Goal: Transaction & Acquisition: Obtain resource

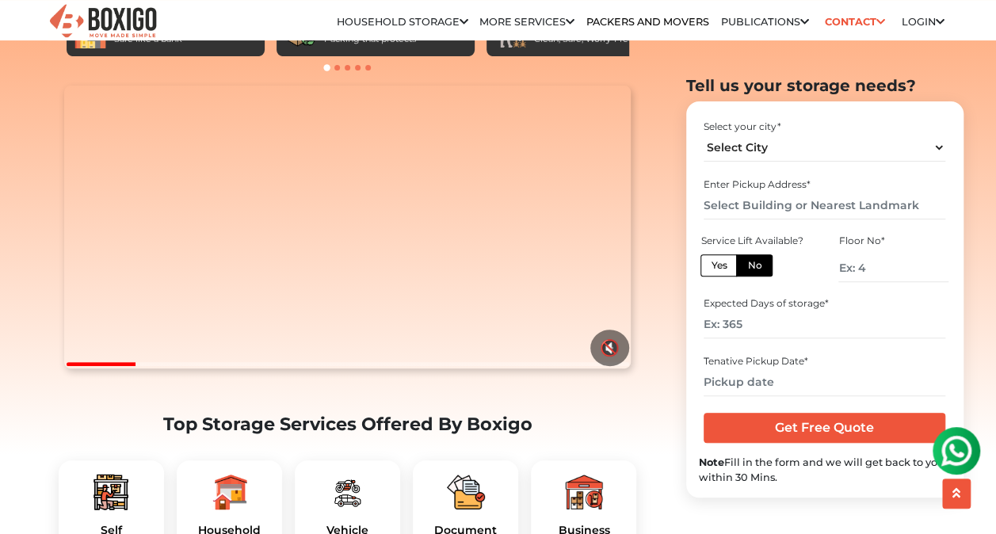
scroll to position [306, 0]
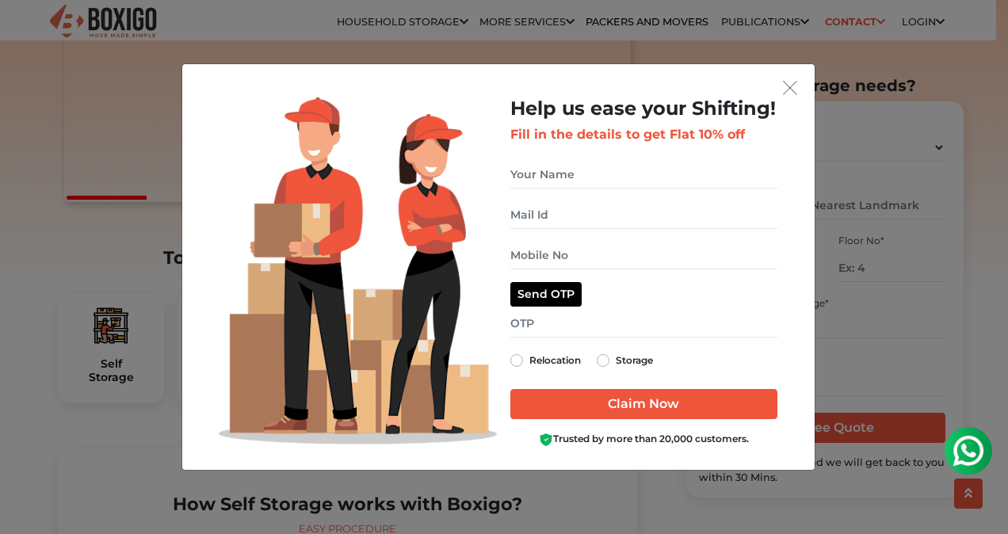
drag, startPoint x: 998, startPoint y: 40, endPoint x: 1009, endPoint y: 74, distance: 35.8
click at [789, 91] on img "get free quote dialog" at bounding box center [790, 88] width 14 height 14
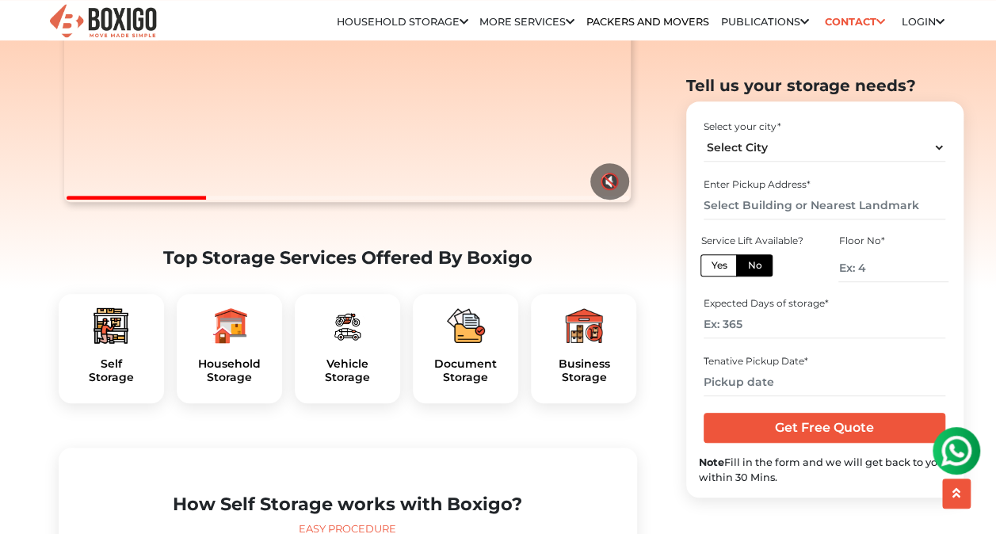
click at [459, 23] on icon at bounding box center [463, 22] width 9 height 10
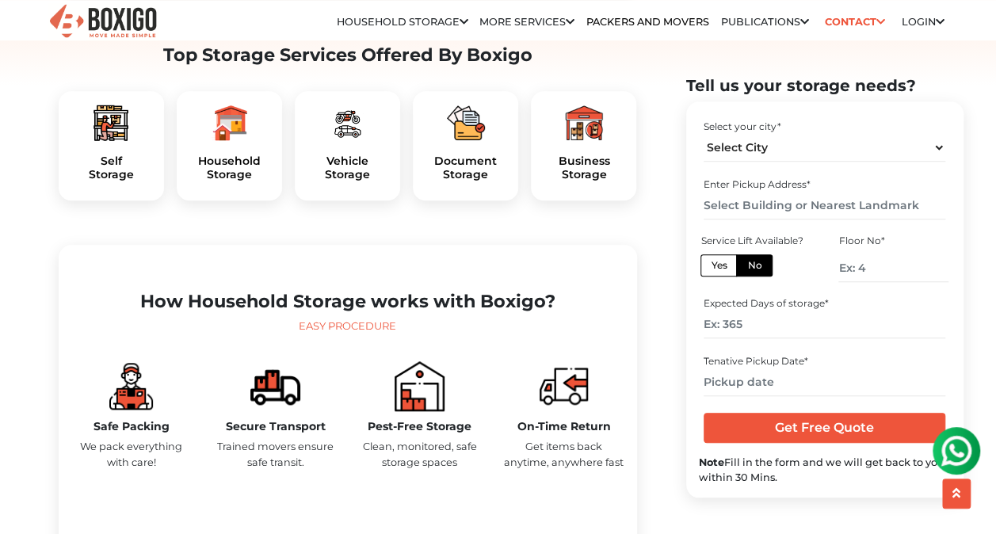
scroll to position [456, 0]
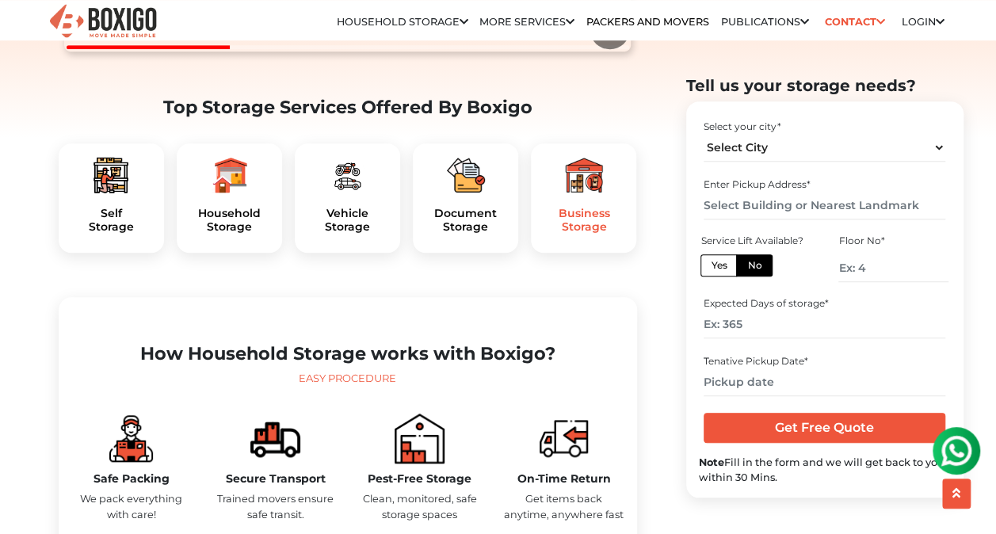
click at [605, 234] on h5 "Business Storage" at bounding box center [583, 220] width 80 height 27
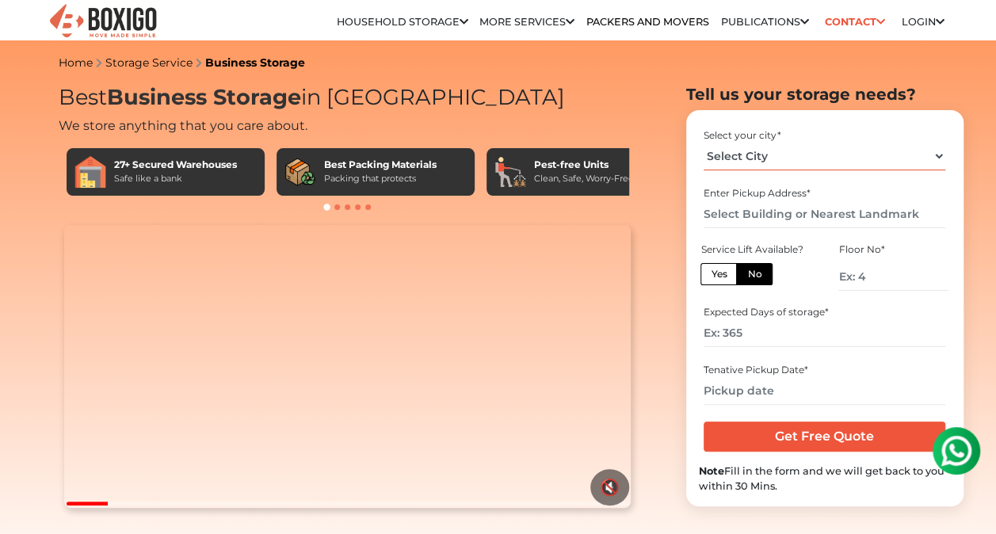
click at [889, 162] on select "Select City [GEOGRAPHIC_DATA] [GEOGRAPHIC_DATA] [GEOGRAPHIC_DATA] [GEOGRAPHIC_D…" at bounding box center [824, 157] width 242 height 28
select select "[GEOGRAPHIC_DATA]"
click at [703, 143] on select "Select City [GEOGRAPHIC_DATA] [GEOGRAPHIC_DATA] [GEOGRAPHIC_DATA] [GEOGRAPHIC_D…" at bounding box center [824, 157] width 242 height 28
click at [825, 211] on input "text" at bounding box center [824, 214] width 242 height 28
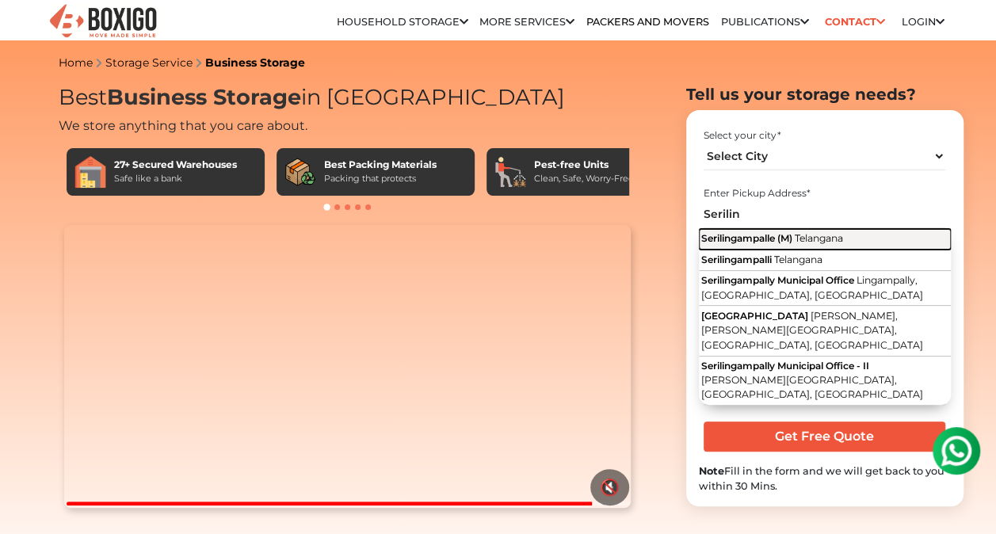
click at [818, 238] on span "Telangana" at bounding box center [819, 238] width 48 height 12
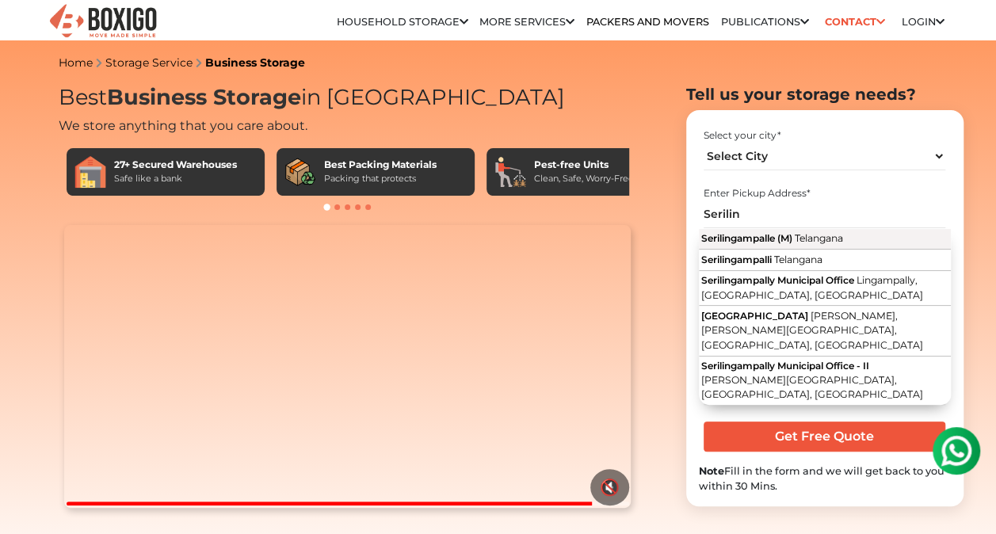
type input "Serilingampalle (M), [GEOGRAPHIC_DATA]"
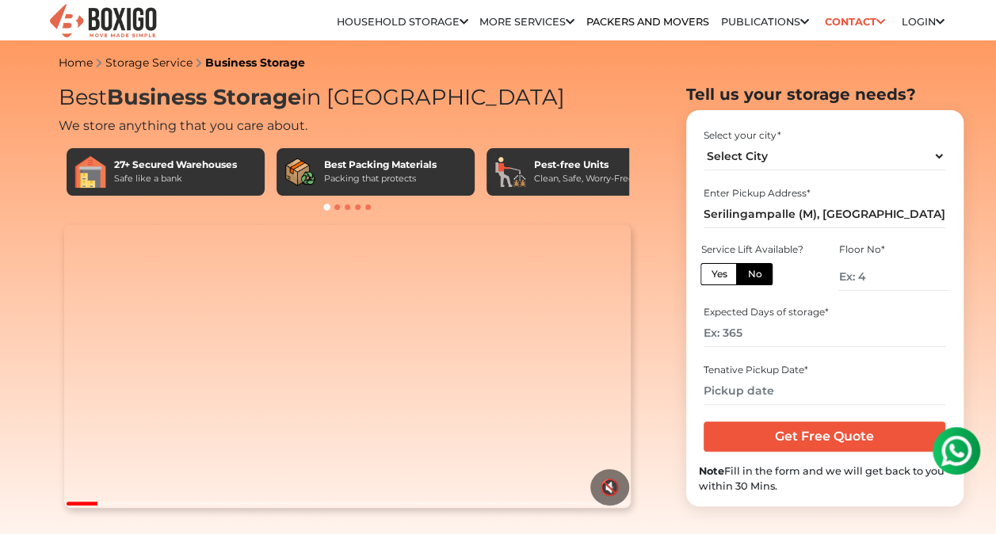
click at [709, 269] on label "Yes" at bounding box center [718, 274] width 36 height 22
click at [711, 269] on input "Yes" at bounding box center [716, 272] width 10 height 10
radio input "true"
click at [751, 272] on label "No" at bounding box center [754, 274] width 36 height 22
click at [751, 272] on input "No" at bounding box center [752, 272] width 10 height 10
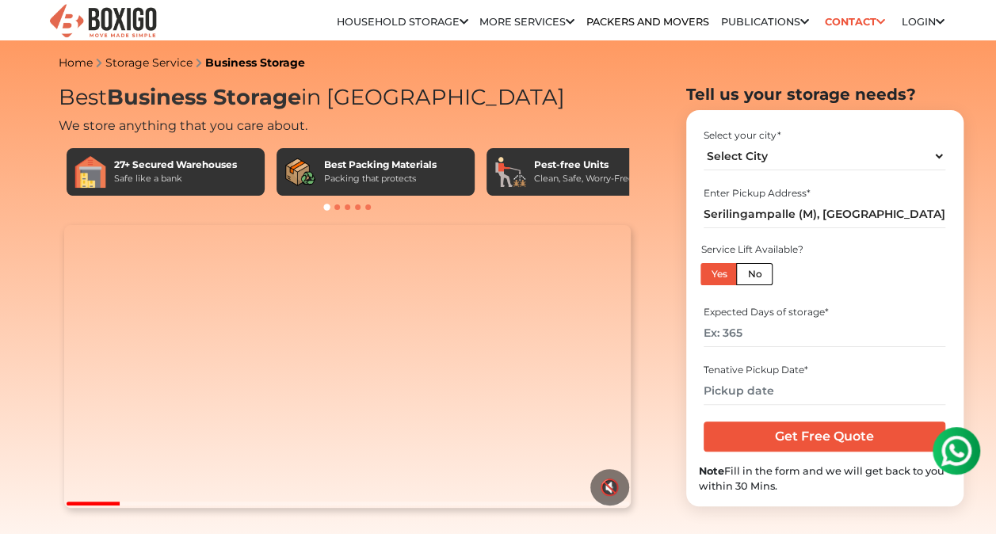
radio input "true"
click at [716, 271] on label "Yes" at bounding box center [718, 274] width 36 height 22
click at [716, 271] on input "Yes" at bounding box center [716, 272] width 10 height 10
radio input "true"
click at [756, 276] on label "No" at bounding box center [754, 274] width 36 height 22
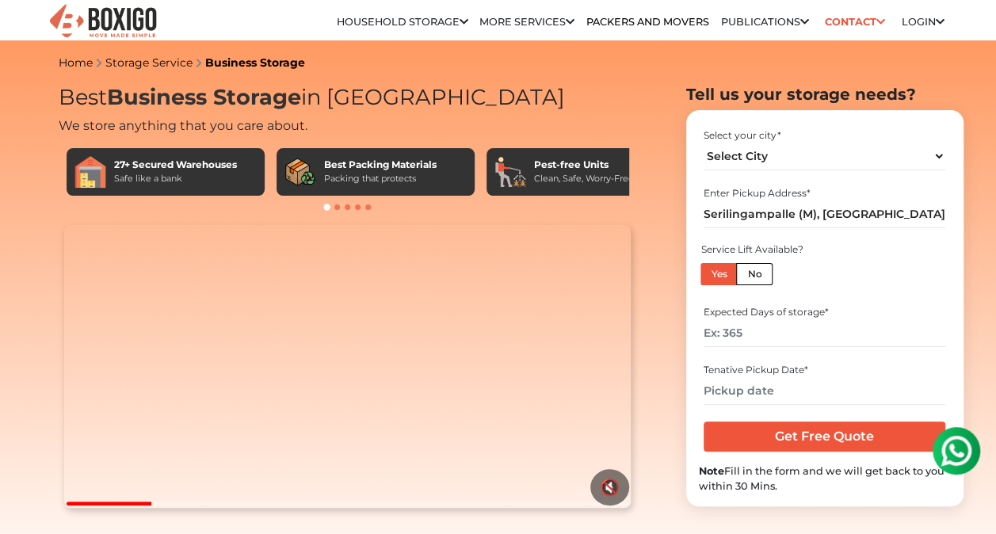
click at [756, 276] on input "No" at bounding box center [752, 272] width 10 height 10
radio input "true"
click at [867, 283] on input "number" at bounding box center [892, 277] width 109 height 28
type input "2"
click at [706, 278] on label "Yes" at bounding box center [718, 274] width 36 height 22
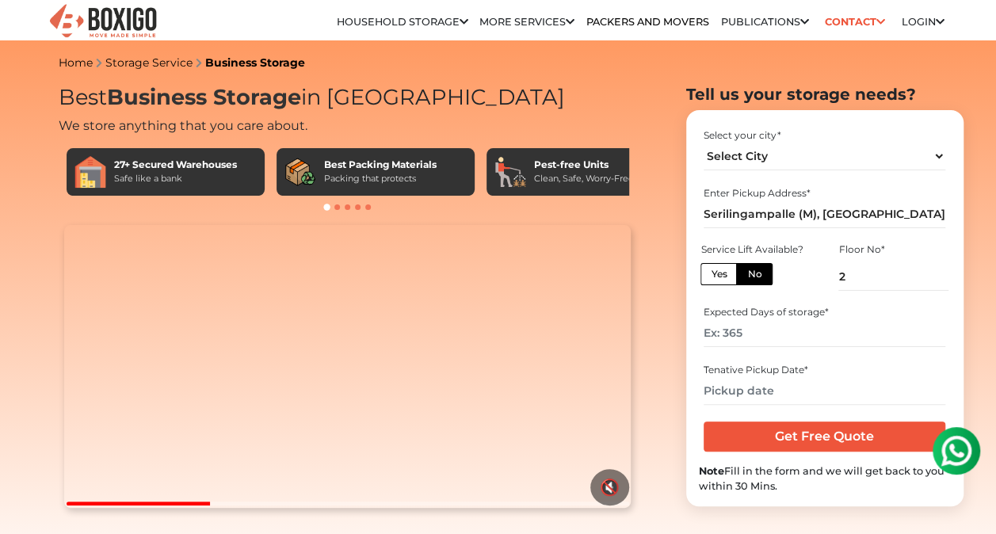
click at [711, 277] on input "Yes" at bounding box center [716, 272] width 10 height 10
radio input "true"
click at [749, 342] on input "number" at bounding box center [824, 333] width 242 height 28
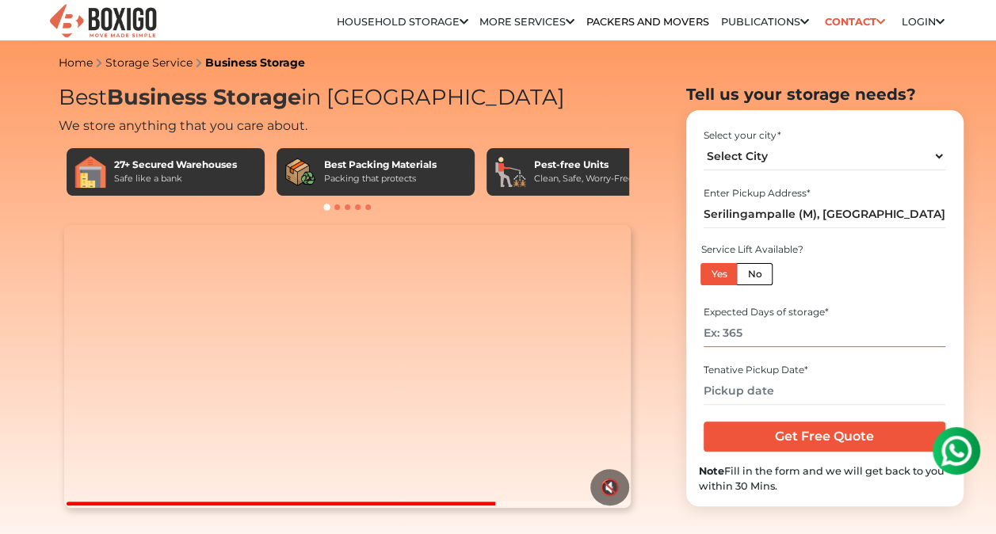
type input "1"
type input "30"
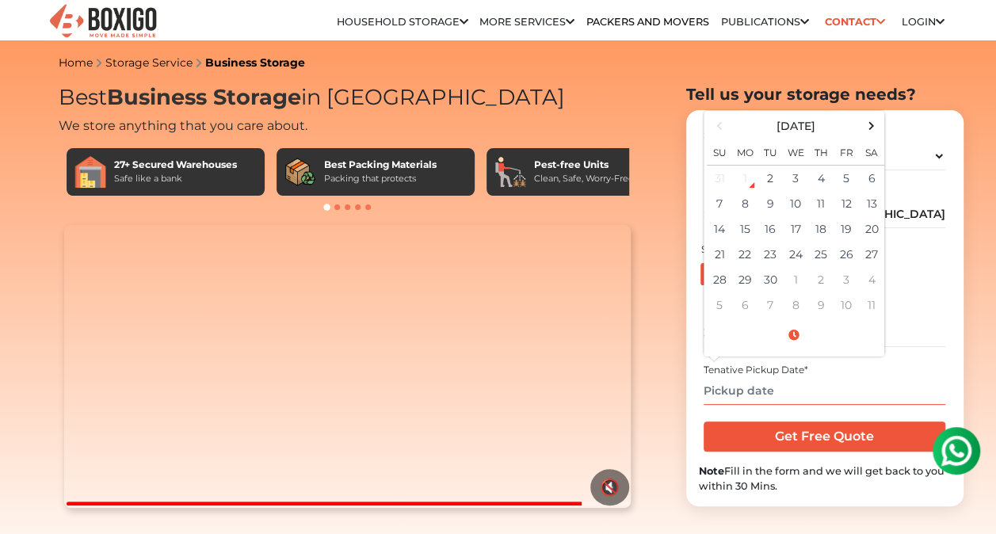
click at [746, 391] on input "text" at bounding box center [824, 391] width 242 height 28
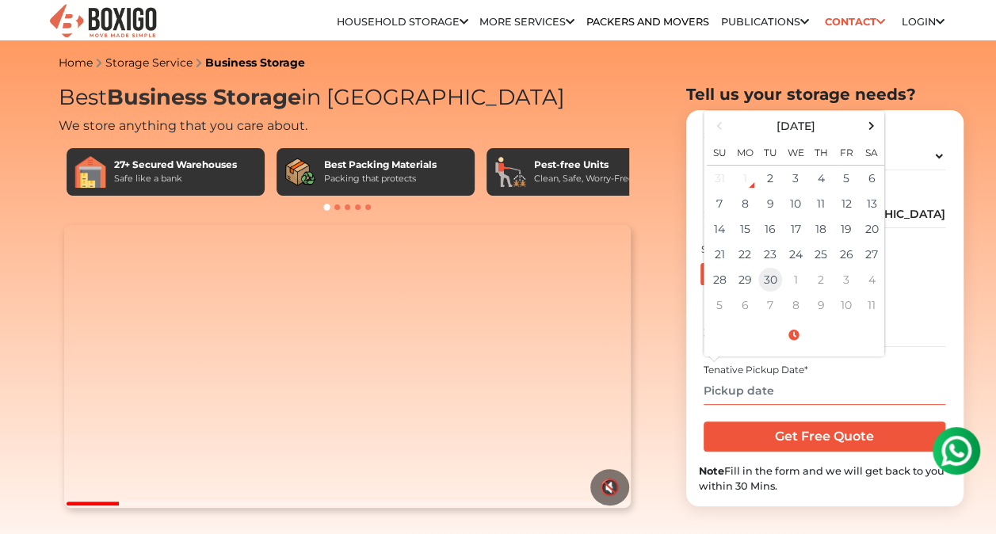
click at [775, 283] on td "30" at bounding box center [769, 279] width 25 height 25
type input "[DATE] 12:00 AM"
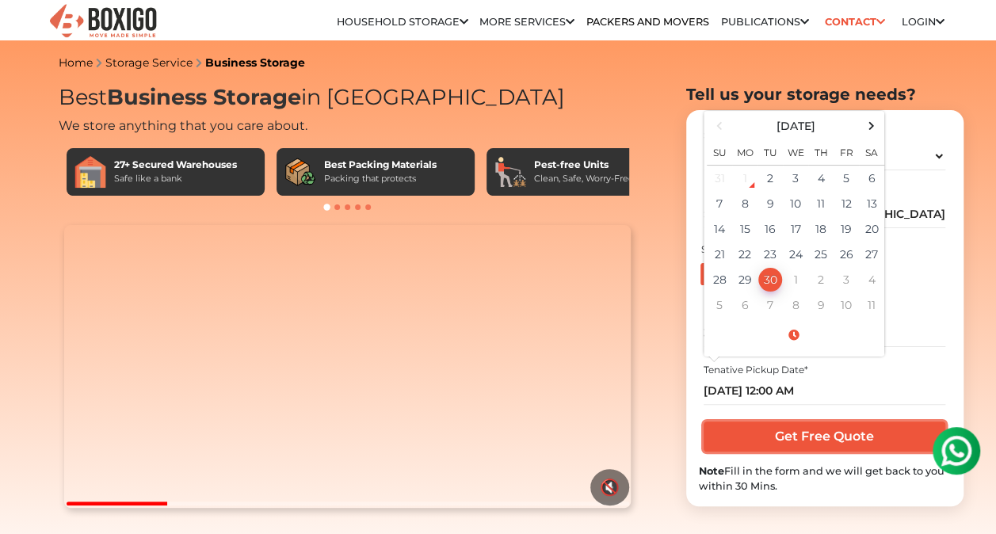
click at [806, 434] on input "Get Free Quote" at bounding box center [824, 436] width 242 height 30
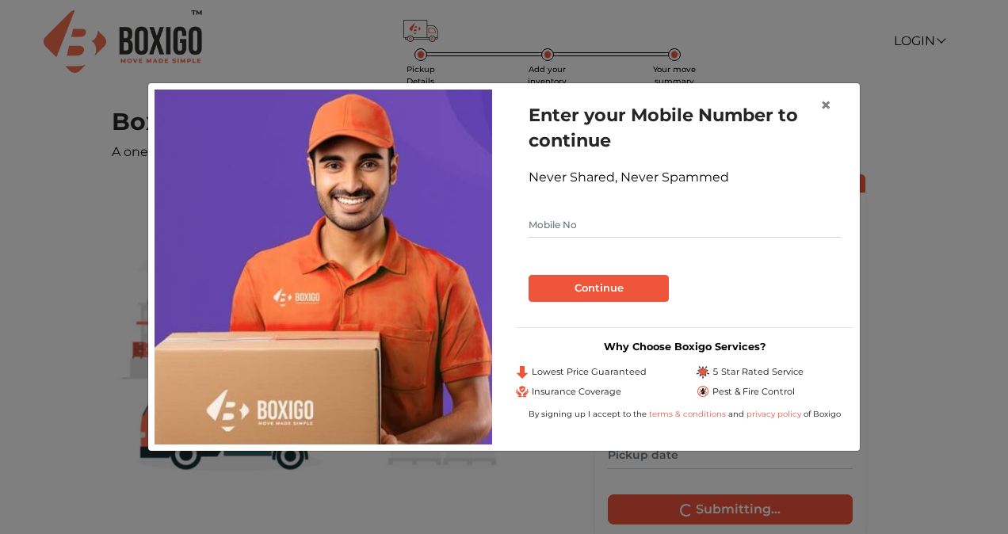
click at [646, 220] on input "text" at bounding box center [684, 224] width 312 height 25
type input "7330645588"
click at [594, 284] on button "Continue" at bounding box center [598, 288] width 140 height 27
